Goal: Book appointment/travel/reservation

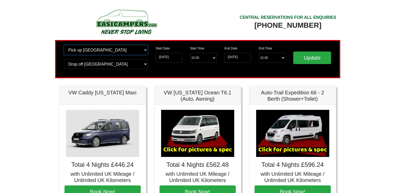
click at [146, 49] on select "Change pick up location? Pick up Edinburgh Birmingham Airport Blackburn Lancash…" at bounding box center [106, 50] width 84 height 10
select select "PRE1"
click at [64, 45] on select "Change pick up location? Pick up Edinburgh Birmingham Airport Blackburn Lancash…" at bounding box center [106, 50] width 84 height 10
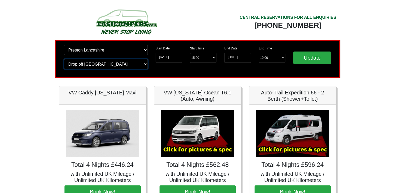
click at [99, 66] on select "Change drop off location? Drop off Edinburgh Birmingham Airport Blackburn Lanca…" at bounding box center [106, 64] width 84 height 10
select select "PRE1"
click at [64, 59] on select "Change drop off location? Drop off Edinburgh Birmingham Airport Blackburn Lanca…" at bounding box center [106, 64] width 84 height 10
click at [324, 56] on input "Update" at bounding box center [312, 57] width 38 height 13
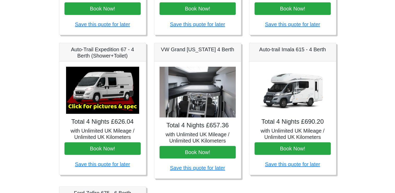
scroll to position [185, 0]
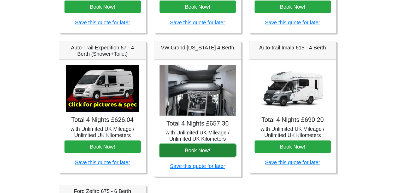
click at [201, 150] on button "Book Now!" at bounding box center [198, 150] width 76 height 13
